Goal: Understand process/instructions

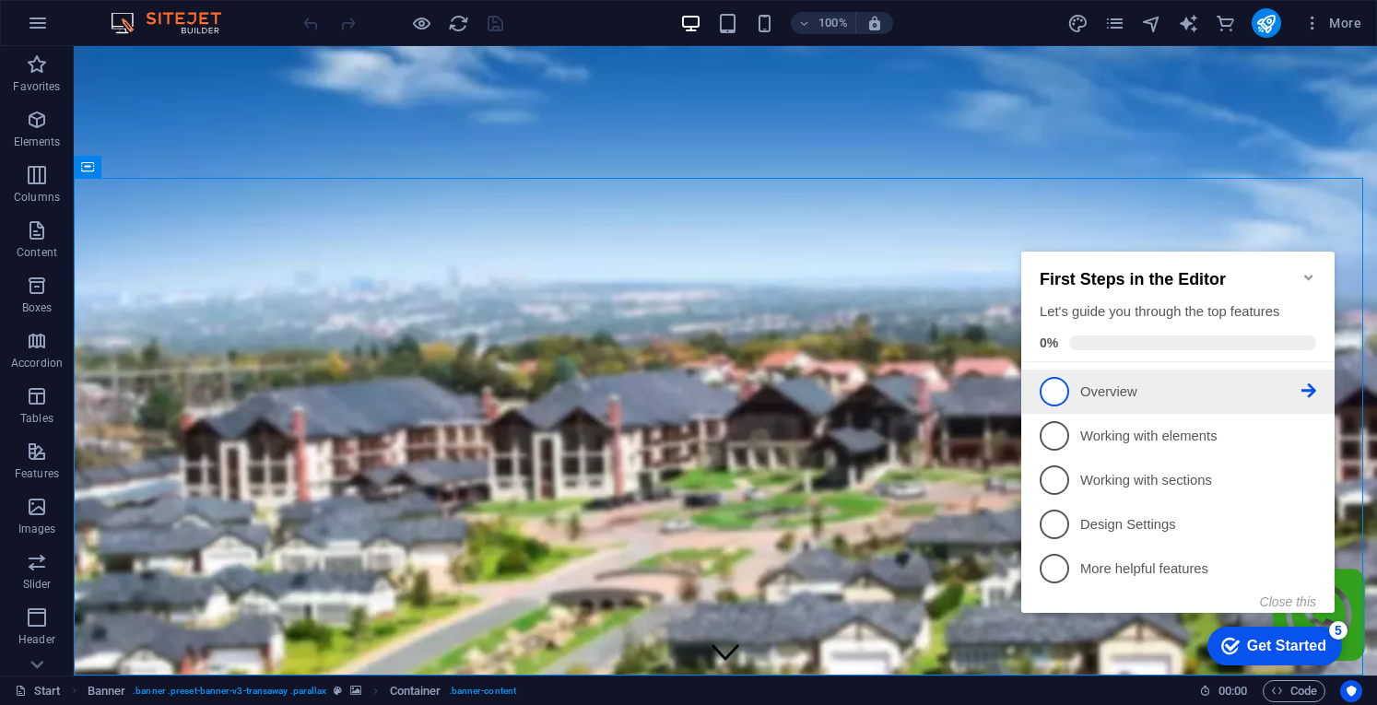
click at [1058, 390] on span "1" at bounding box center [1053, 391] width 29 height 29
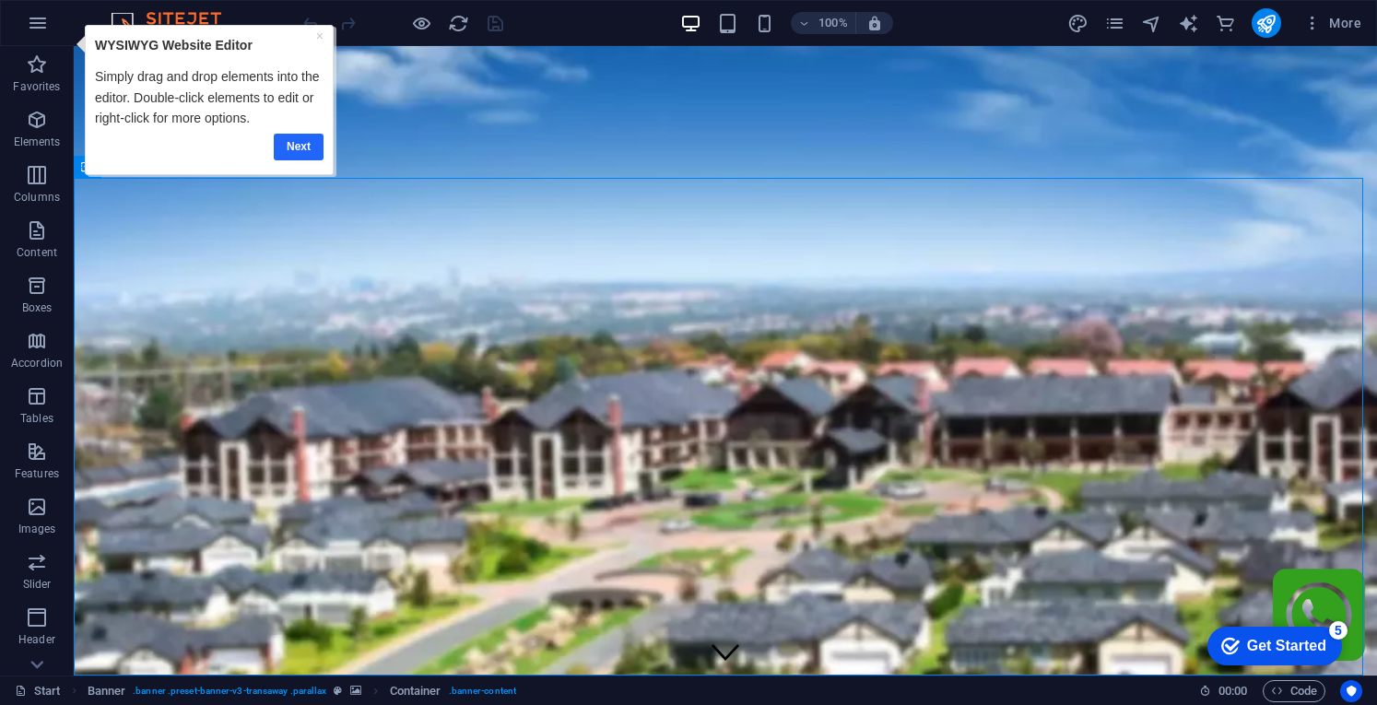
click at [298, 145] on link "Next" at bounding box center [298, 146] width 50 height 27
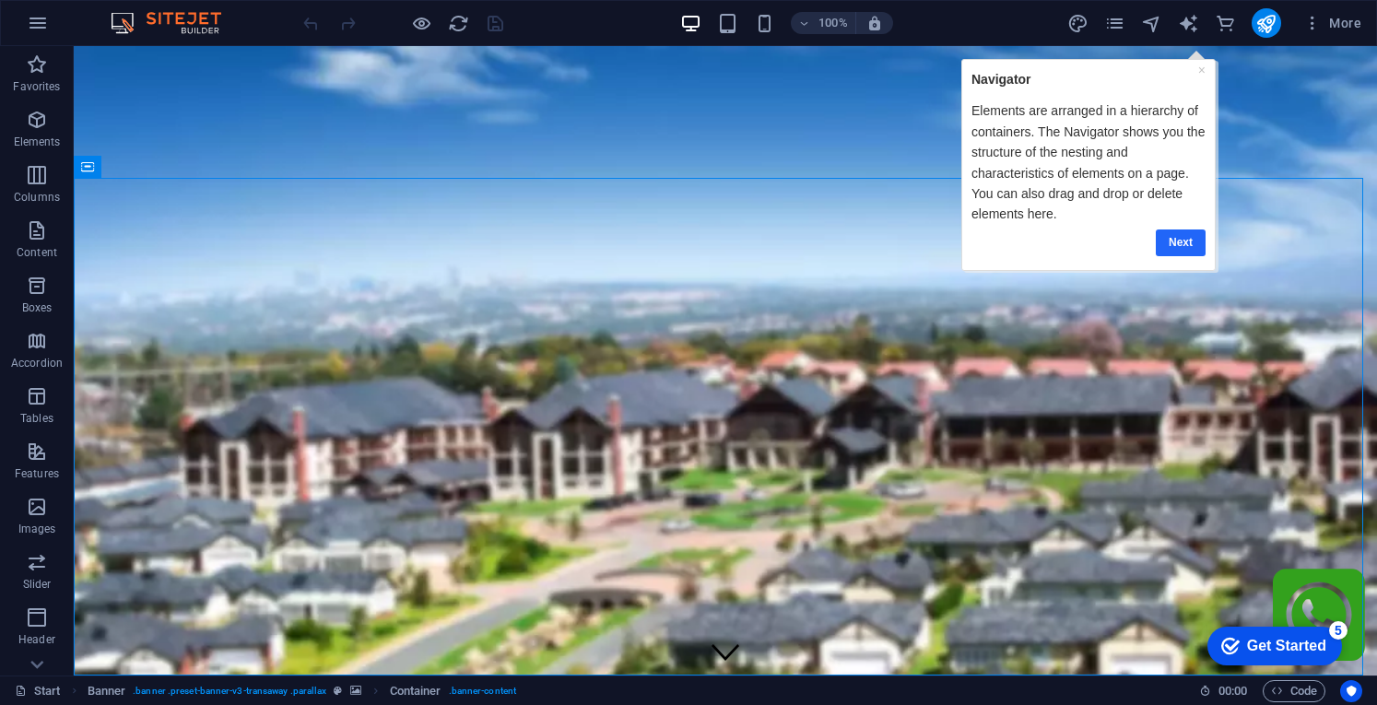
click at [1184, 240] on link "Next" at bounding box center [1181, 242] width 50 height 27
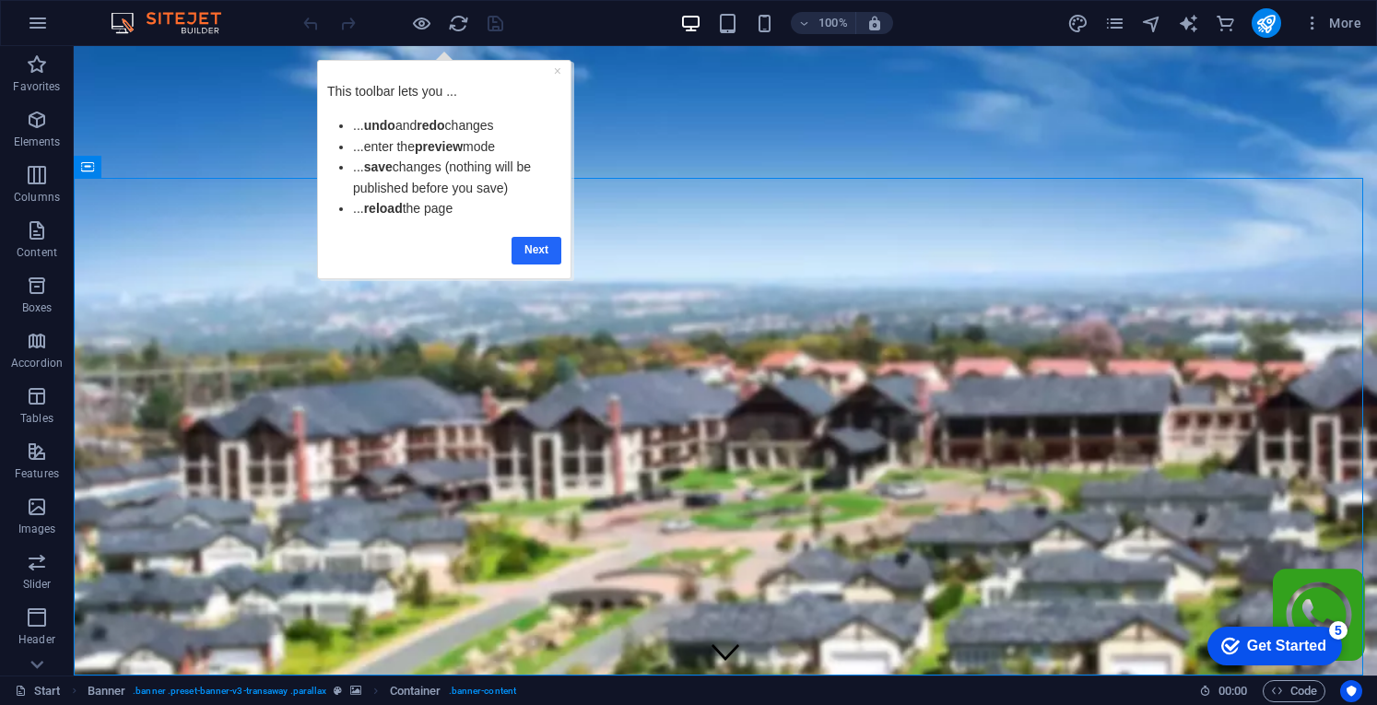
click at [540, 240] on link "Next" at bounding box center [535, 249] width 50 height 27
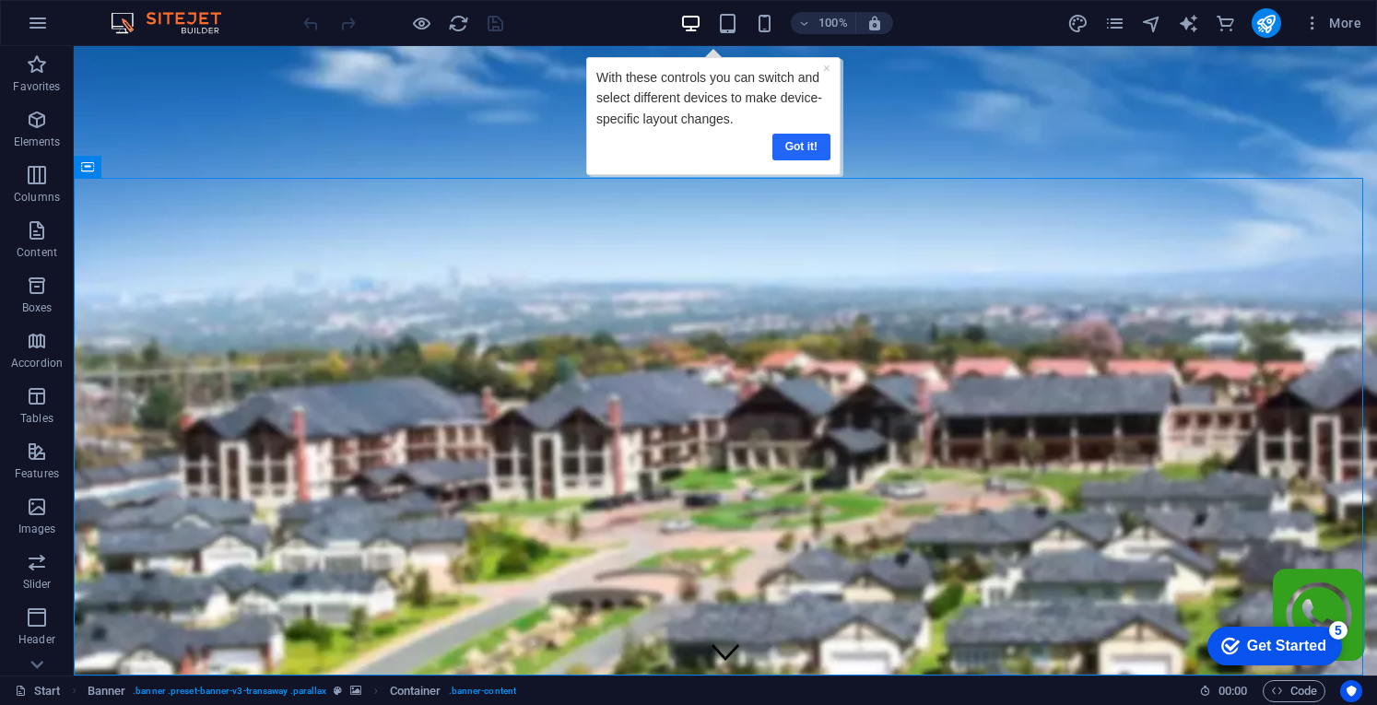
click at [812, 141] on link "Got it!" at bounding box center [800, 146] width 58 height 27
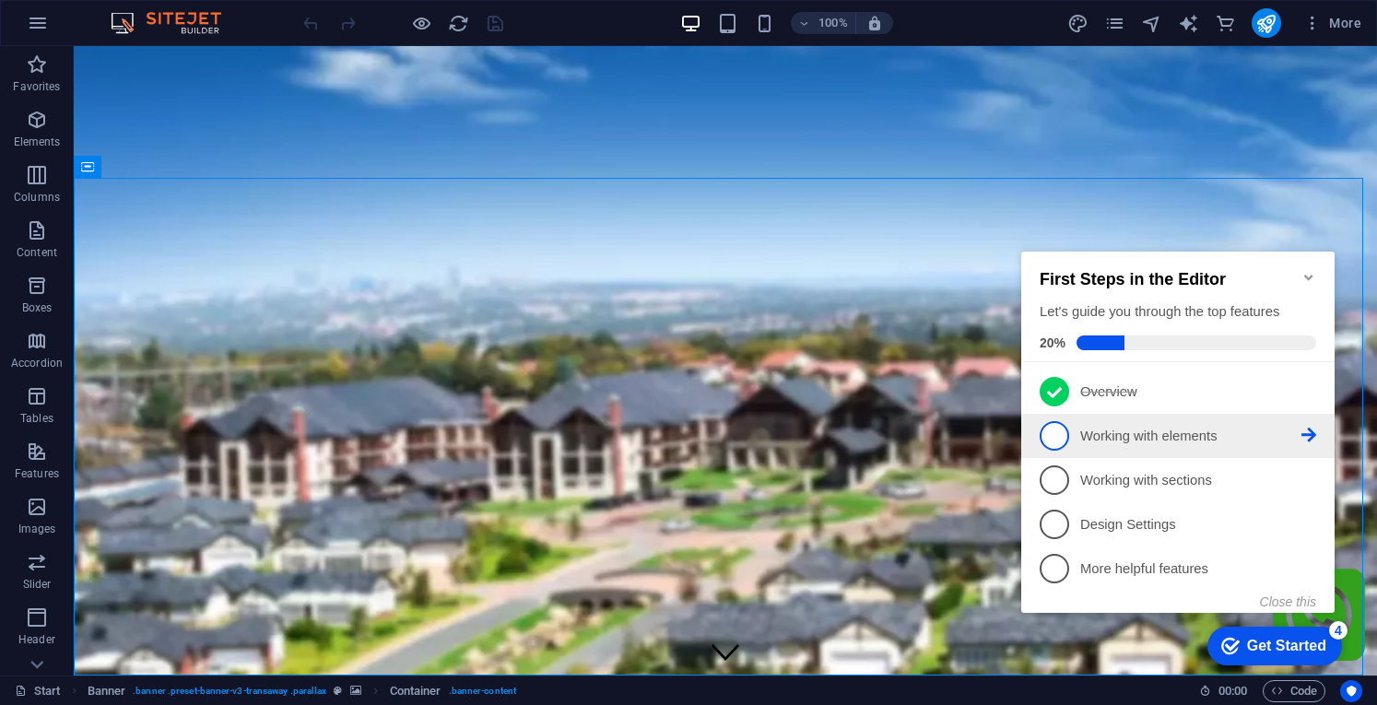
click at [1050, 431] on span "2" at bounding box center [1053, 435] width 29 height 29
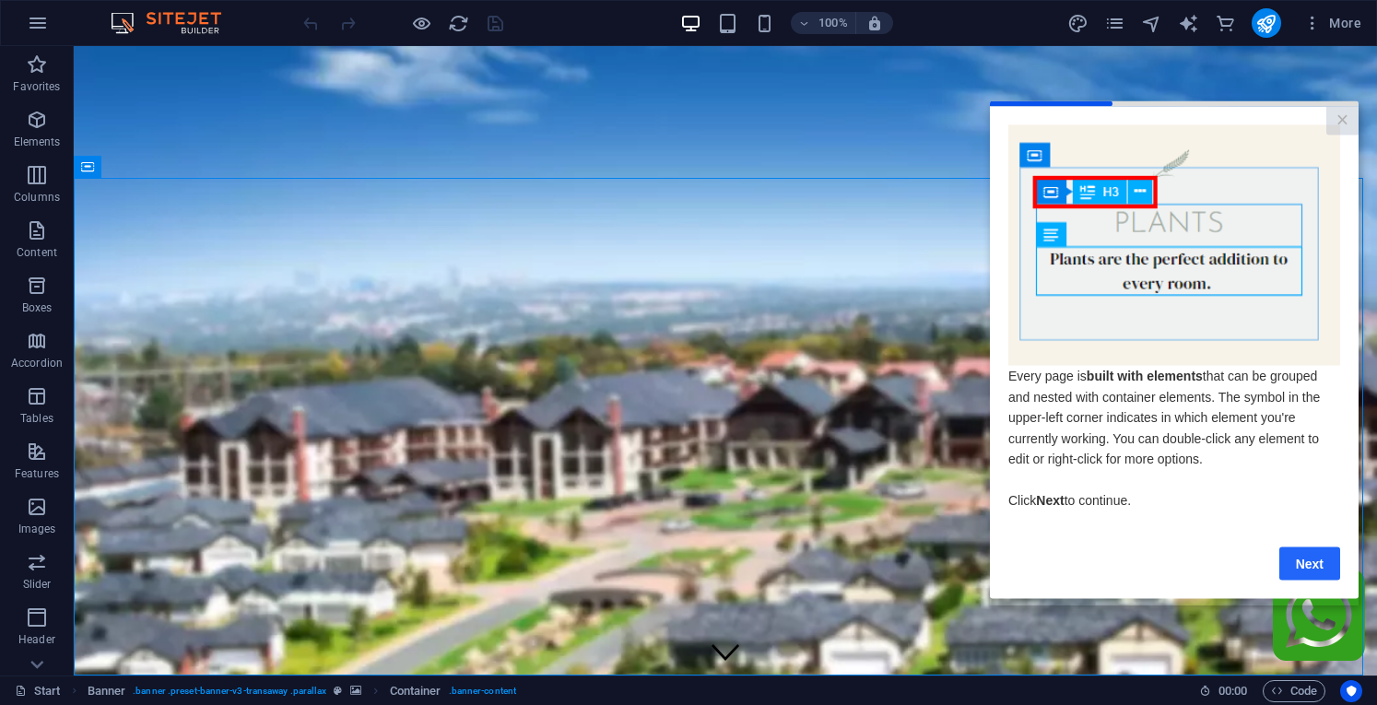
click at [1308, 565] on link "Next" at bounding box center [1309, 562] width 61 height 33
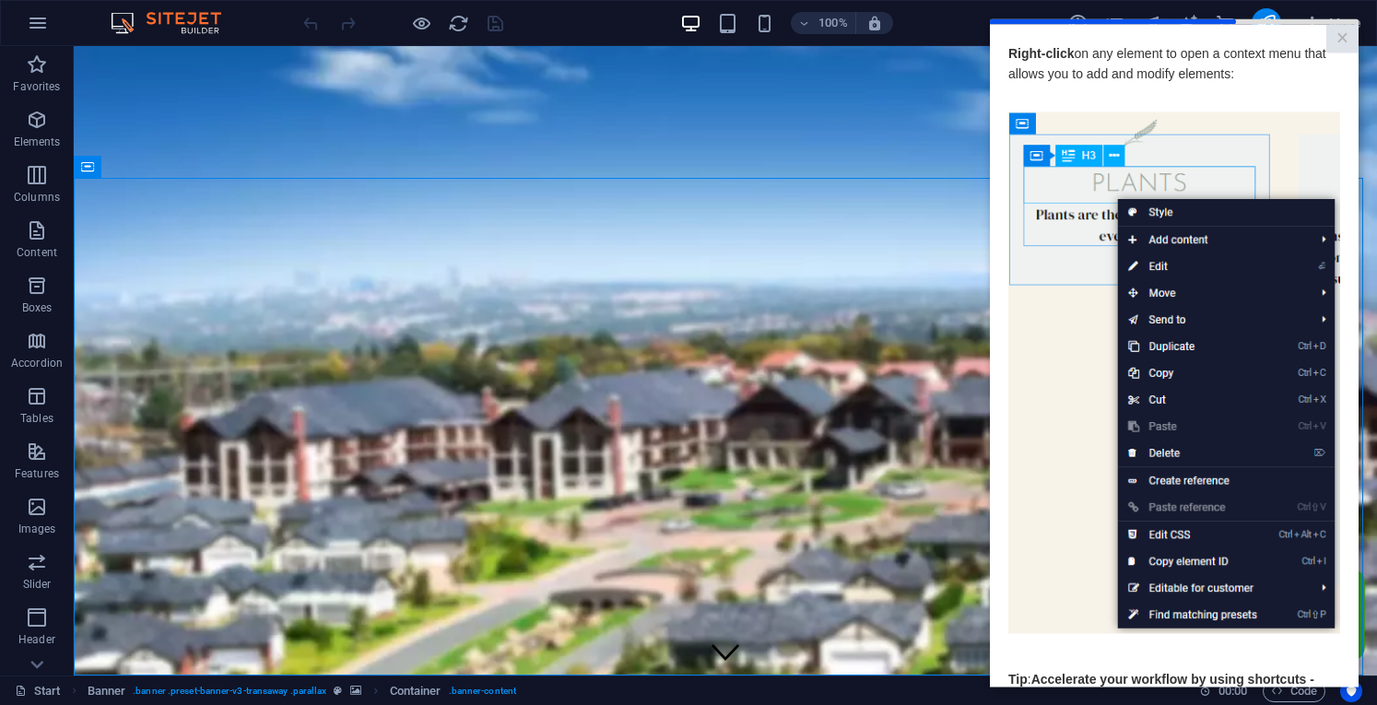
scroll to position [131, 0]
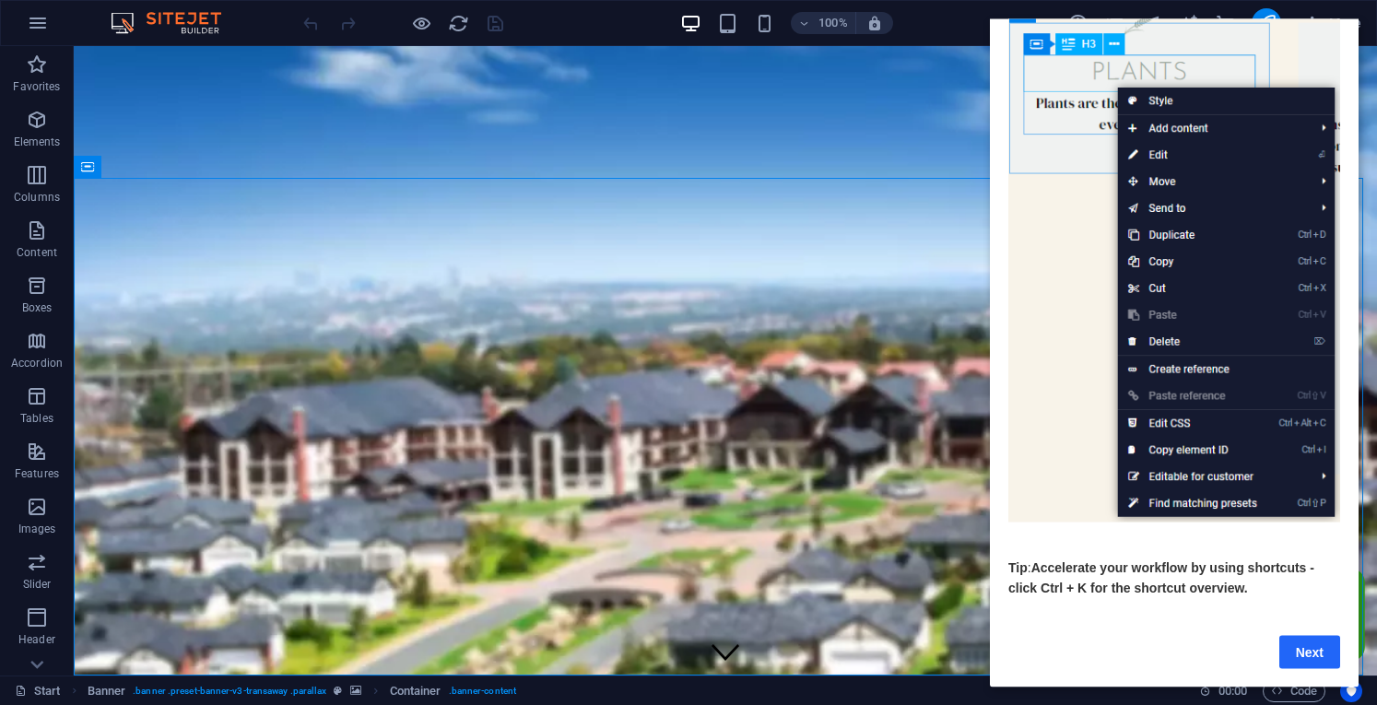
click at [1304, 640] on link "Next" at bounding box center [1309, 651] width 61 height 33
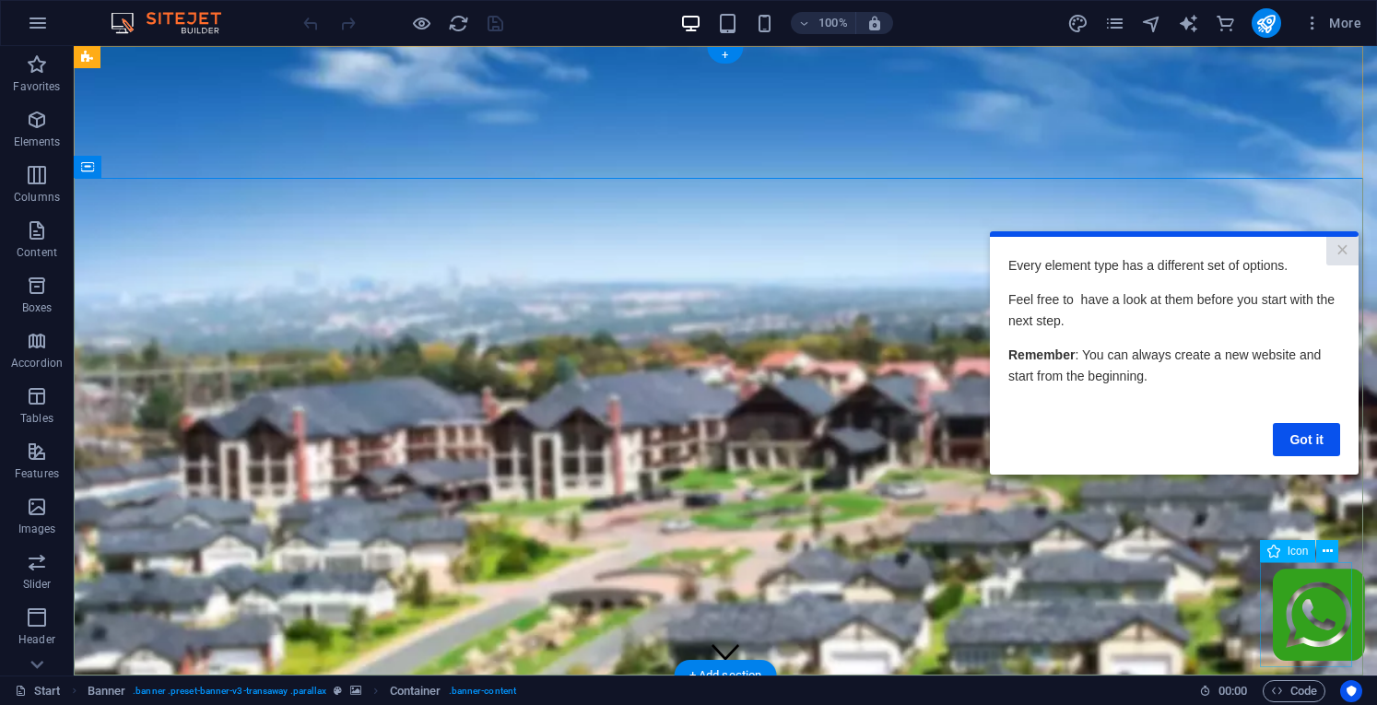
scroll to position [0, 0]
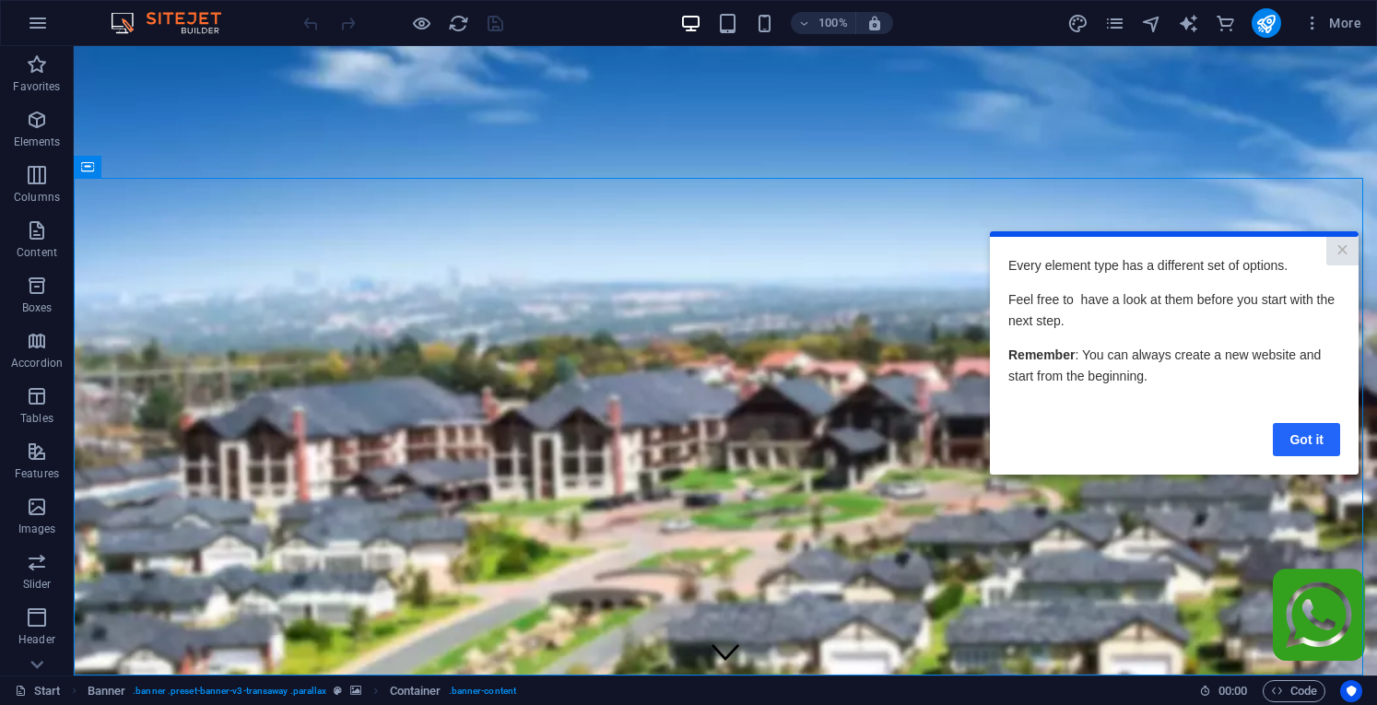
click at [1297, 436] on link "Got it" at bounding box center [1306, 438] width 67 height 33
